Goal: Task Accomplishment & Management: Manage account settings

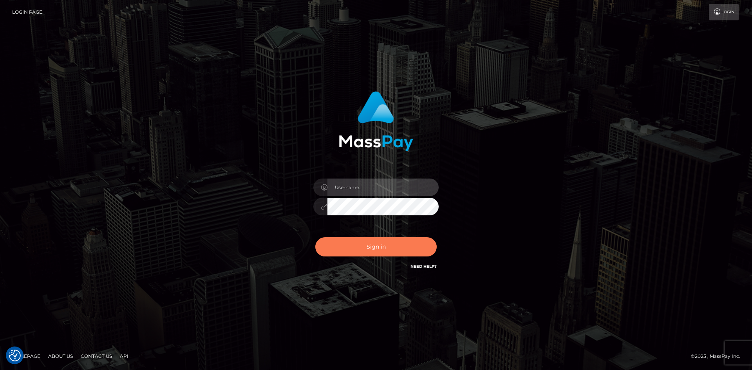
type input "Amy.Springer2"
drag, startPoint x: 392, startPoint y: 251, endPoint x: 399, endPoint y: 236, distance: 16.0
click at [392, 250] on button "Sign in" at bounding box center [375, 246] width 121 height 19
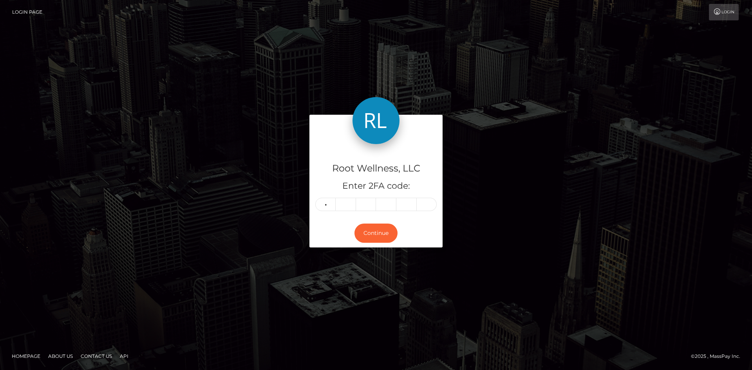
type input "8"
type input "4"
type input "2"
type input "3"
type input "1"
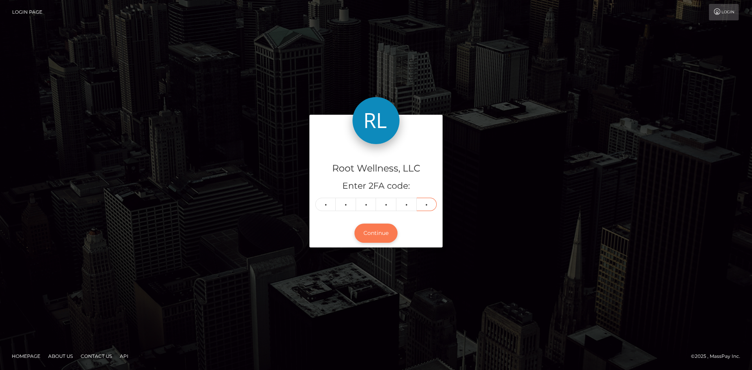
type input "3"
click at [371, 230] on button "Continue" at bounding box center [376, 233] width 43 height 19
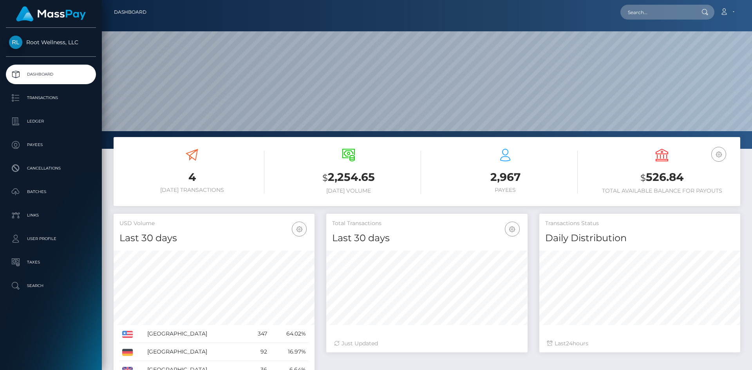
scroll to position [139, 201]
click at [42, 187] on p "Batches" at bounding box center [51, 192] width 84 height 12
